Goal: Task Accomplishment & Management: Manage account settings

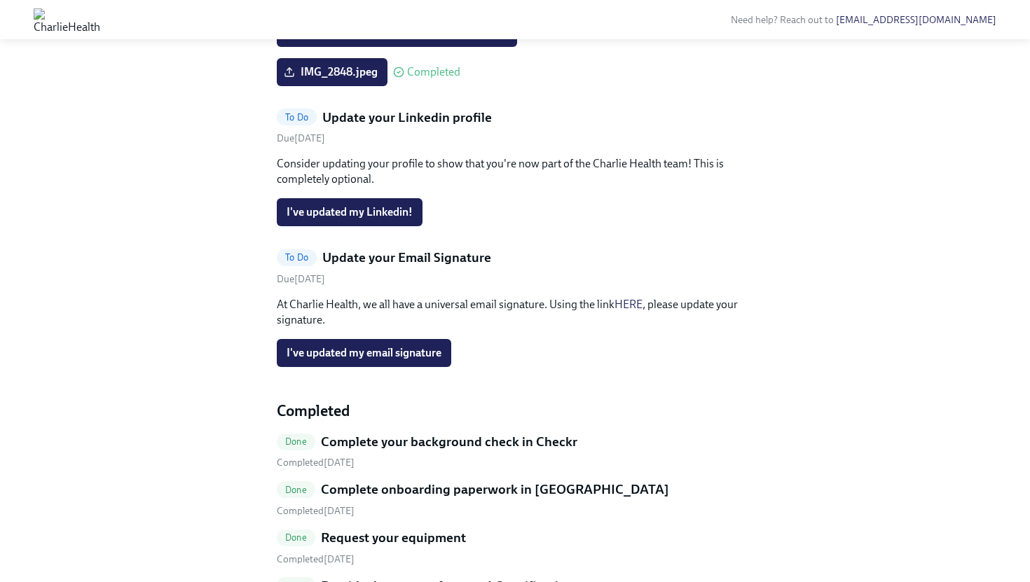
scroll to position [389, 0]
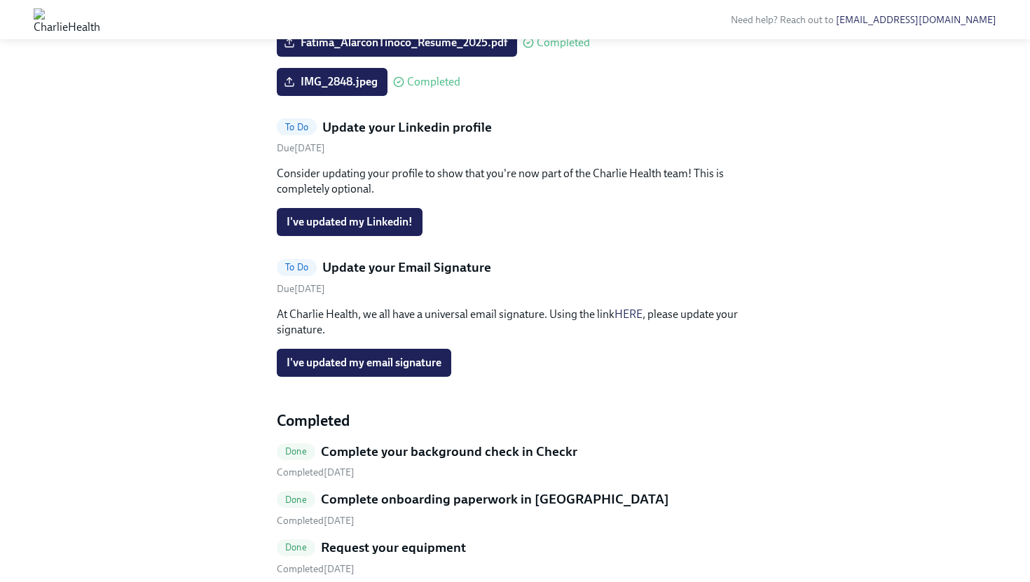
click at [516, 11] on span "Upload a headshot (A simple clear photo -for internal use only)" at bounding box center [443, 3] width 315 height 14
click at [0, 0] on input "Upload a headshot (A simple clear photo -for internal use only)" at bounding box center [0, 0] width 0 height 0
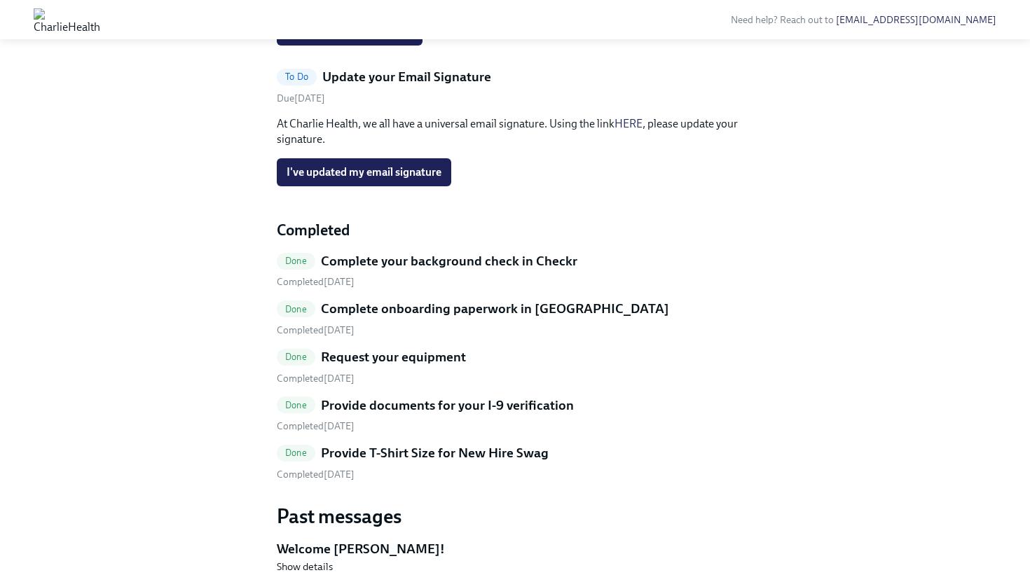
scroll to position [580, 0]
click at [421, 179] on span "I've updated my email signature" at bounding box center [363, 172] width 155 height 14
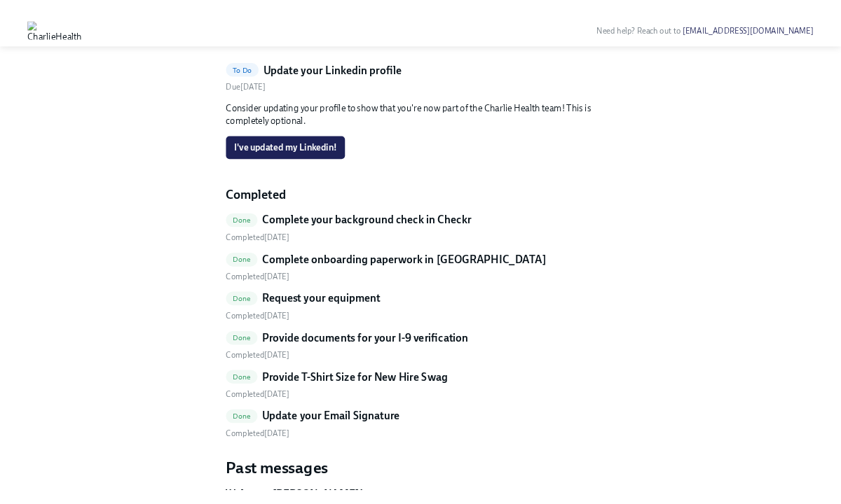
scroll to position [456, 0]
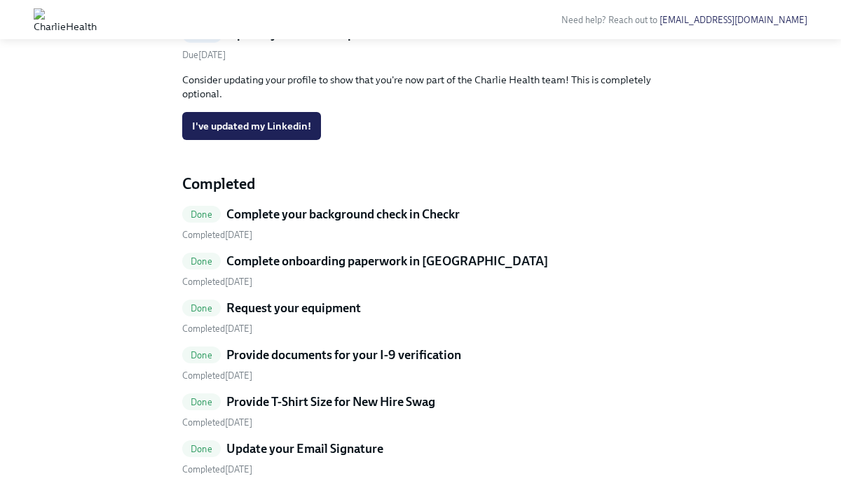
click at [0, 0] on input "Upload a headshot (A simple clear photo -for internal use only)" at bounding box center [0, 0] width 0 height 0
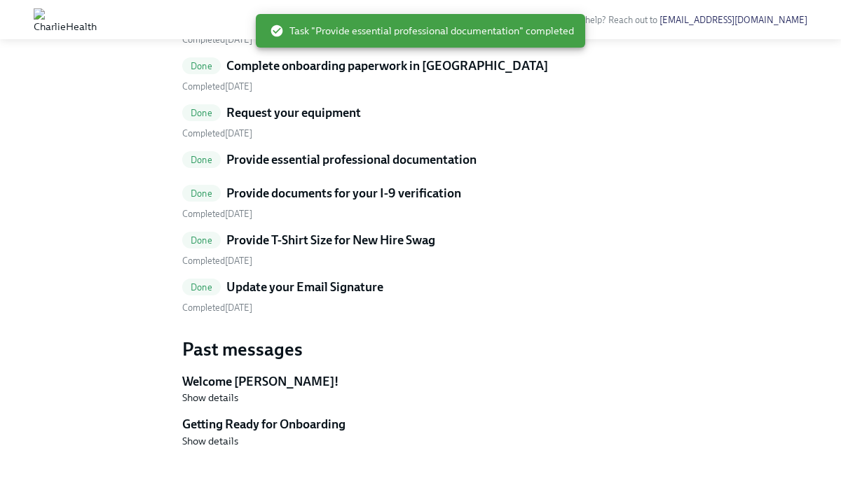
scroll to position [317, 0]
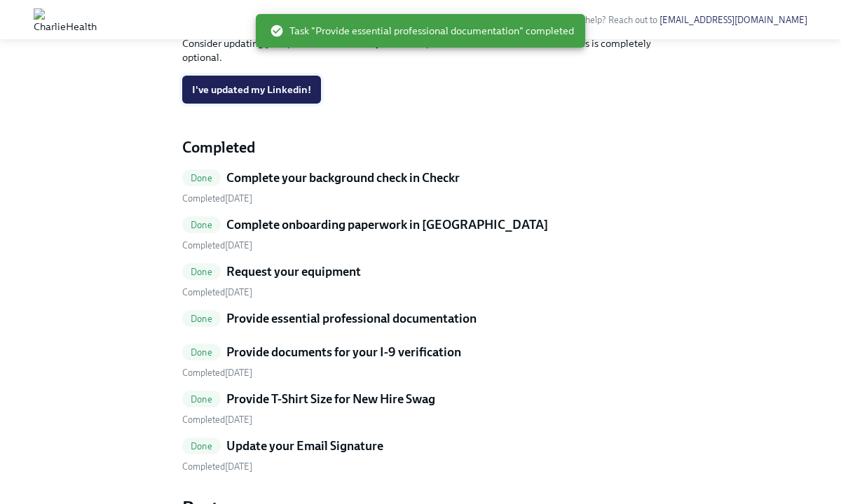
click at [288, 97] on span "I've updated my Linkedin!" at bounding box center [251, 90] width 119 height 14
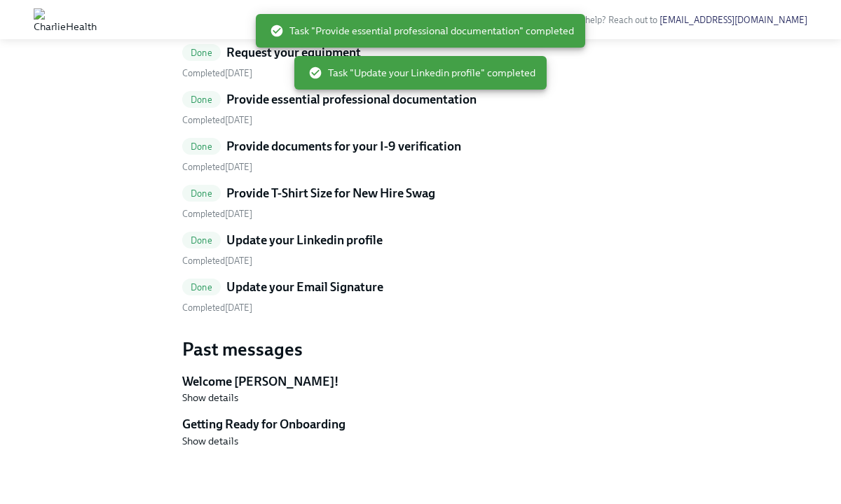
scroll to position [554, 0]
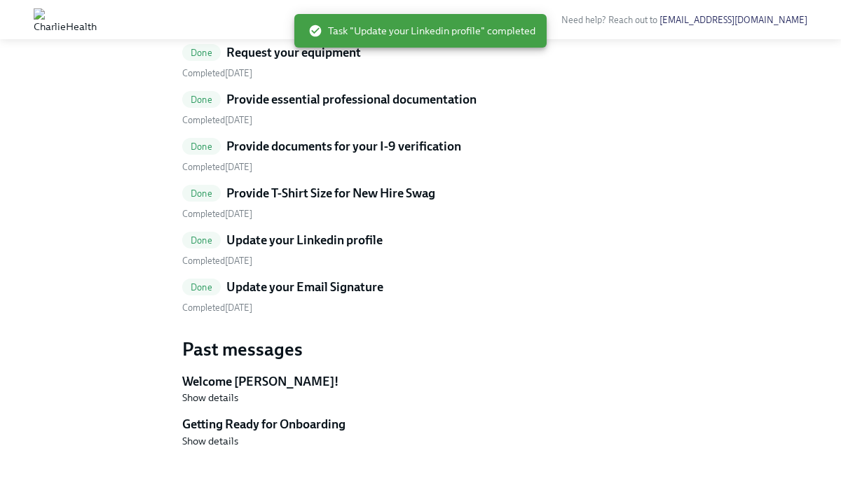
click at [238, 375] on h5 "Welcome [PERSON_NAME]!" at bounding box center [420, 381] width 476 height 17
click at [243, 420] on h5 "Getting Ready for Onboarding" at bounding box center [420, 424] width 476 height 17
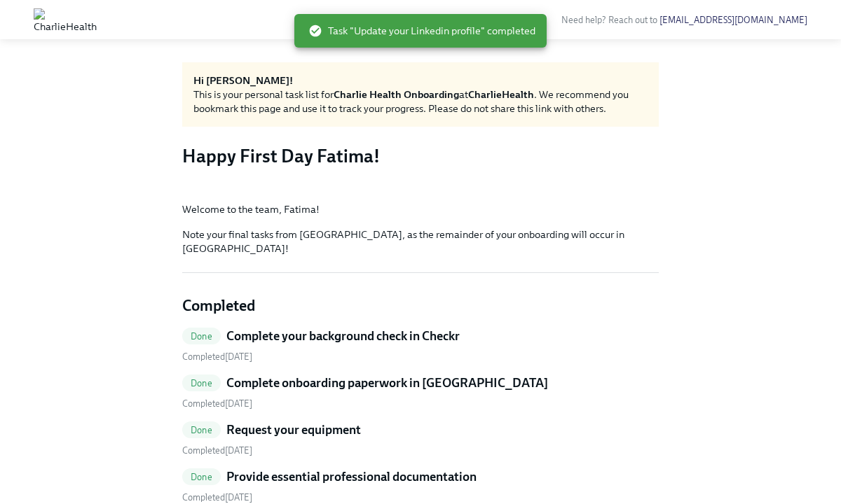
scroll to position [0, 0]
